Goal: Information Seeking & Learning: Check status

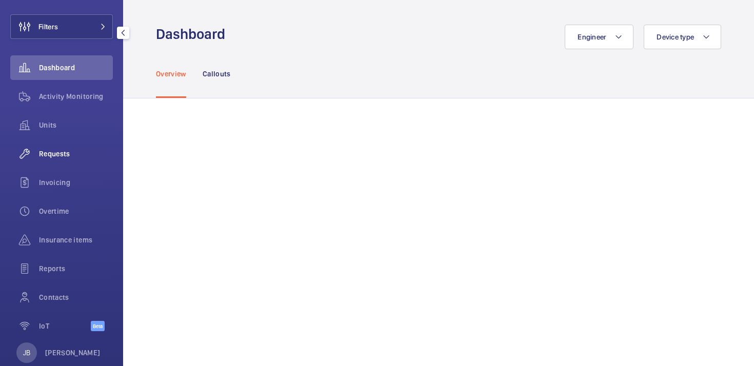
scroll to position [73, 0]
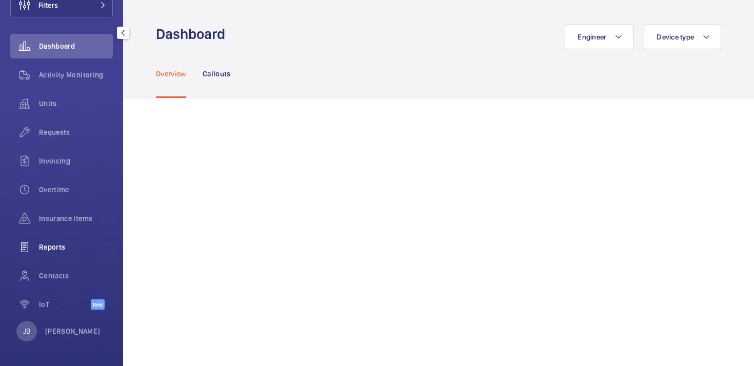
click at [67, 246] on span "Reports" at bounding box center [76, 247] width 74 height 10
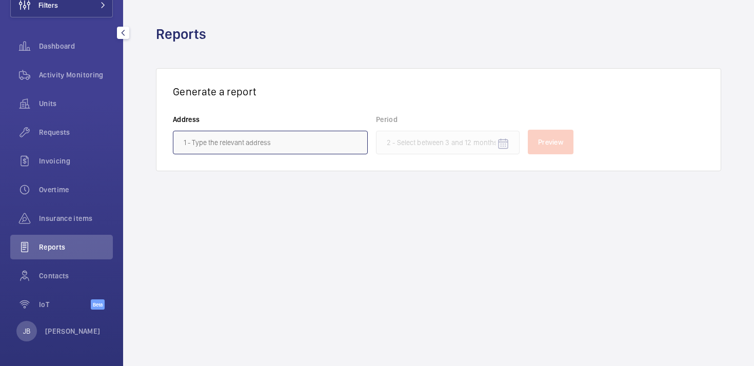
click at [238, 142] on input "text" at bounding box center [270, 143] width 195 height 24
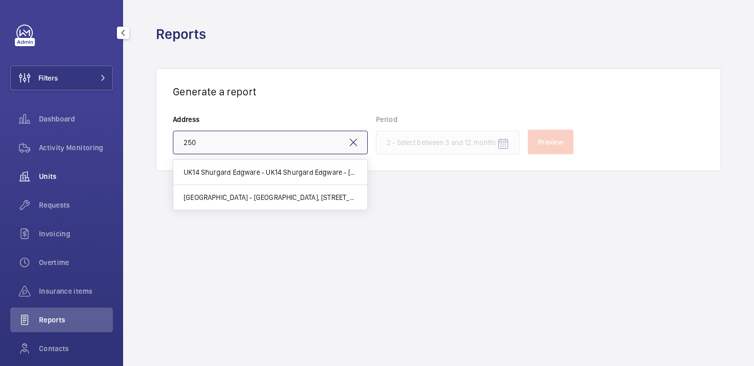
type input "250"
click at [54, 174] on span "Units" at bounding box center [76, 176] width 74 height 10
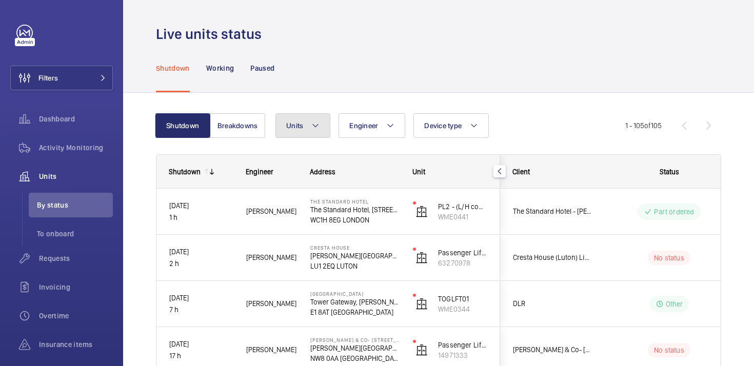
click at [304, 126] on button "Units" at bounding box center [302, 125] width 55 height 25
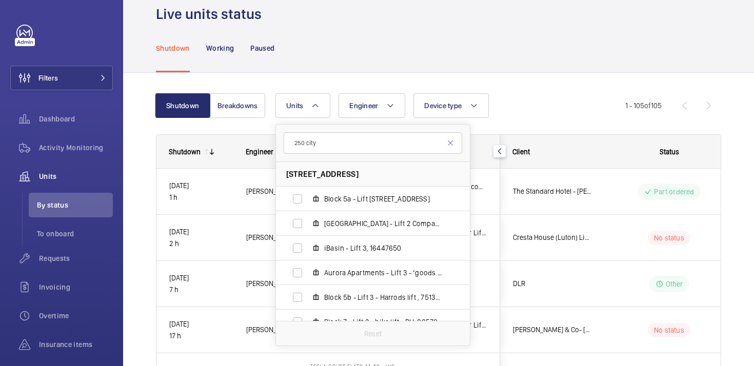
scroll to position [7, 0]
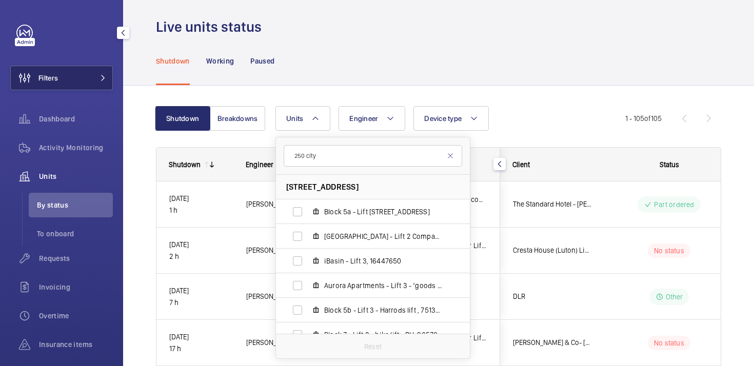
type input "250 city"
click at [78, 68] on button "Filters" at bounding box center [61, 78] width 103 height 25
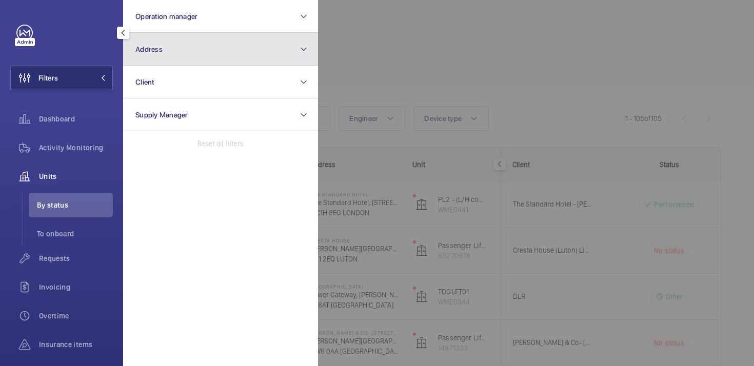
click at [213, 36] on button "Address" at bounding box center [220, 49] width 195 height 33
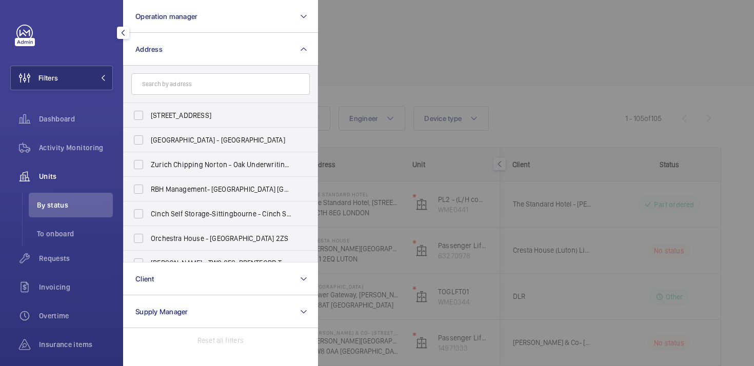
click at [210, 96] on form at bounding box center [221, 84] width 194 height 37
click at [210, 88] on input "text" at bounding box center [220, 84] width 179 height 22
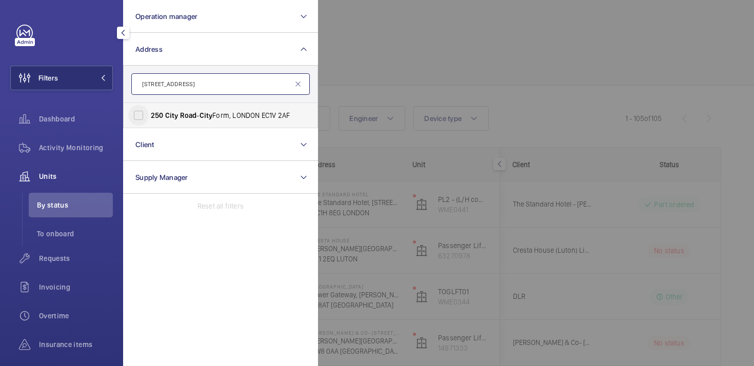
type input "[STREET_ADDRESS]"
click at [140, 119] on input "[STREET_ADDRESS]" at bounding box center [138, 115] width 21 height 21
checkbox input "true"
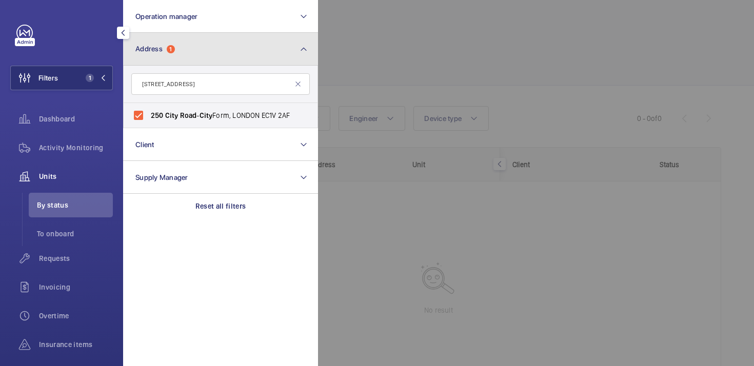
click at [305, 51] on mat-icon at bounding box center [304, 49] width 8 height 12
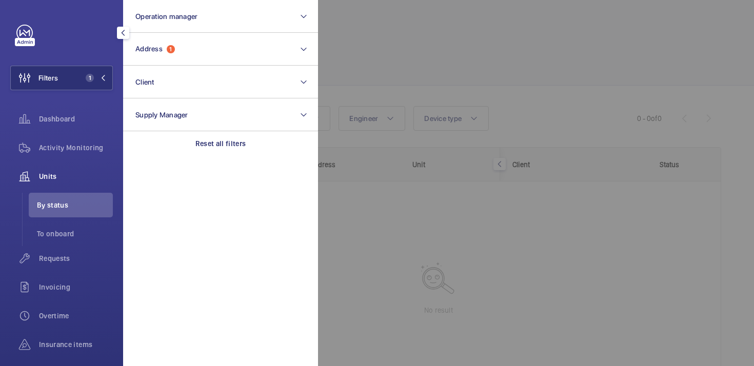
click at [378, 251] on div at bounding box center [695, 183] width 754 height 366
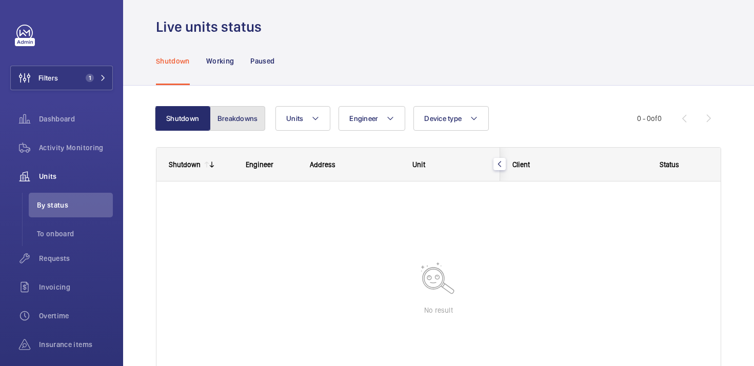
click at [226, 117] on button "Breakdowns" at bounding box center [237, 118] width 55 height 25
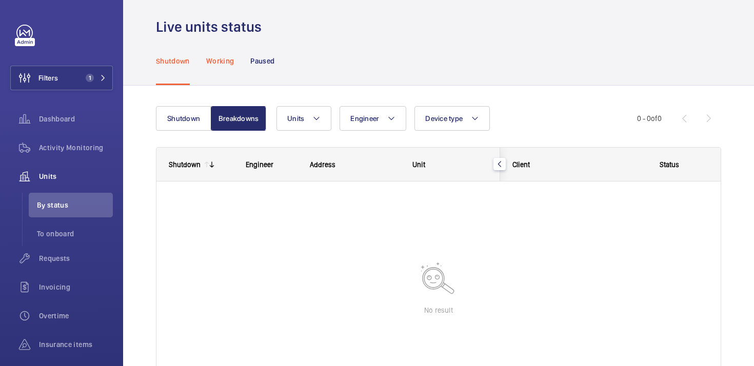
click at [211, 57] on p "Working" at bounding box center [220, 61] width 28 height 10
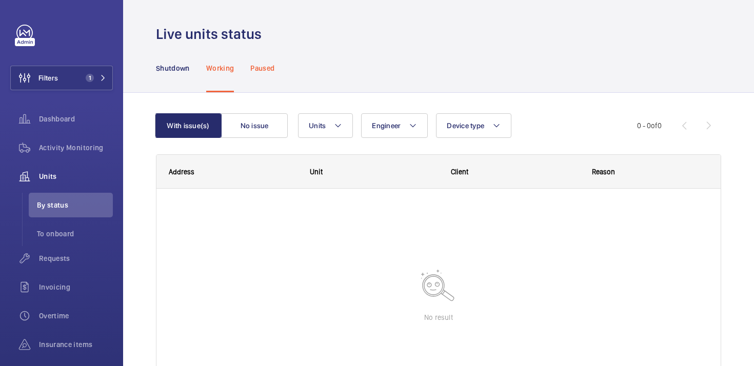
click at [267, 67] on p "Paused" at bounding box center [262, 68] width 24 height 10
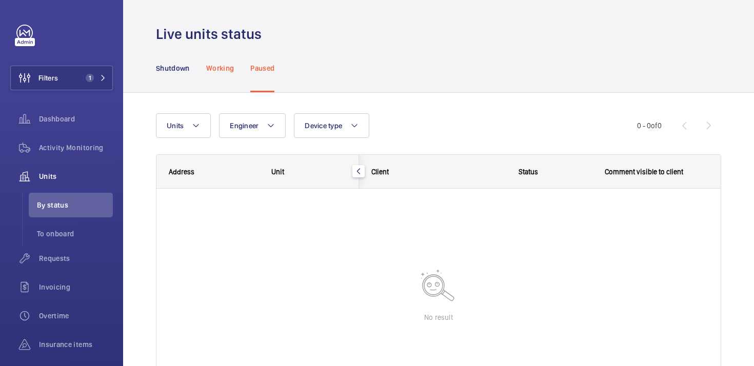
click at [225, 66] on p "Working" at bounding box center [220, 68] width 28 height 10
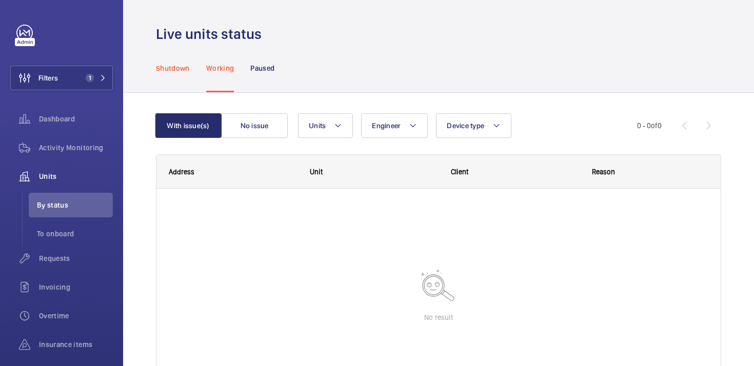
click at [183, 70] on p "Shutdown" at bounding box center [173, 68] width 34 height 10
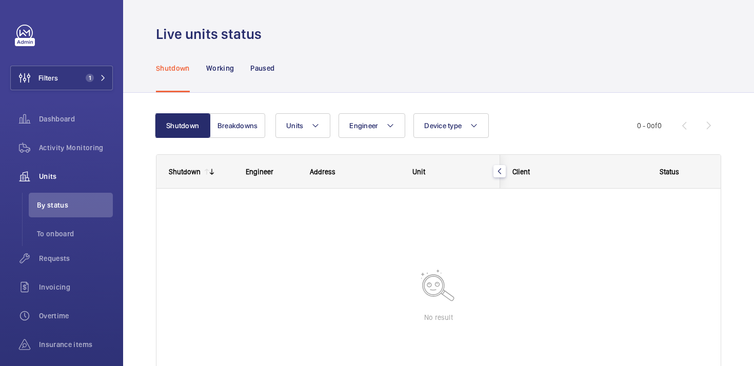
scroll to position [11, 0]
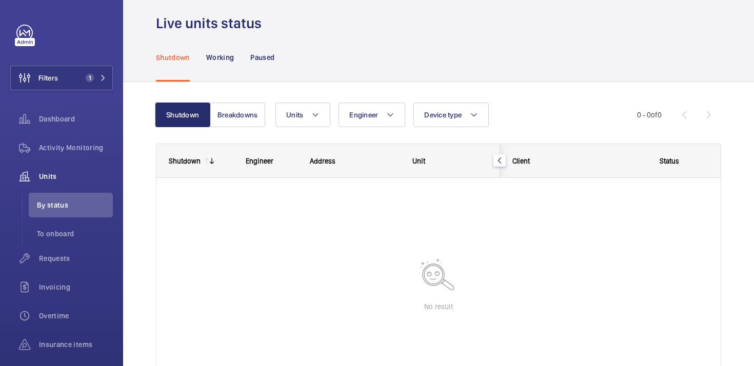
click at [502, 161] on mat-icon "button" at bounding box center [500, 160] width 12 height 8
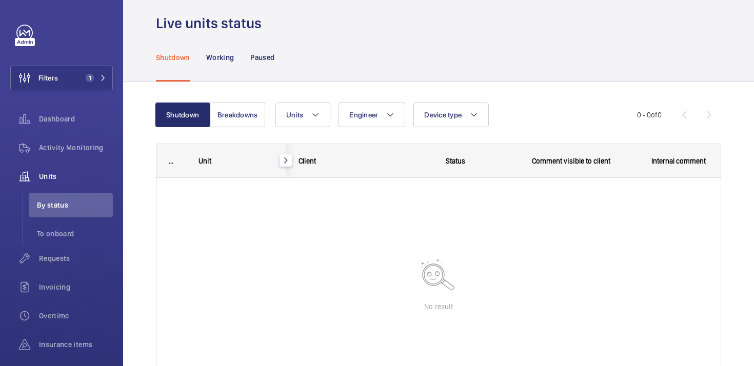
click at [285, 163] on mat-icon "button" at bounding box center [286, 160] width 12 height 8
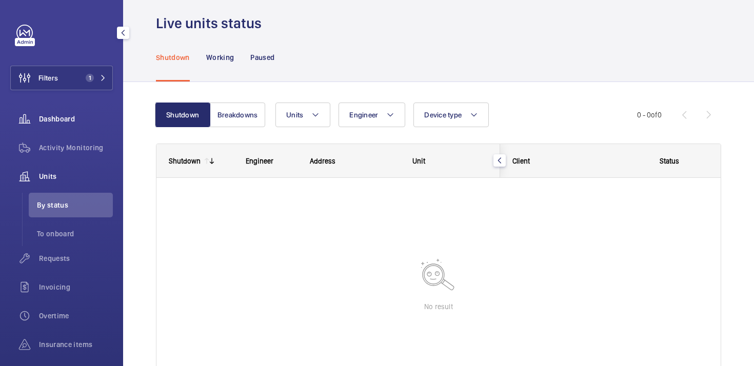
click at [60, 124] on span "Dashboard" at bounding box center [76, 119] width 74 height 10
